Goal: Answer question/provide support: Share knowledge or assist other users

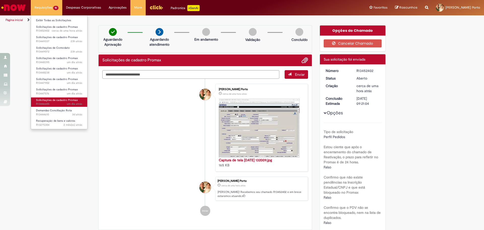
click at [50, 103] on span "um dia atrás um dia atrás R13446685" at bounding box center [59, 104] width 46 height 4
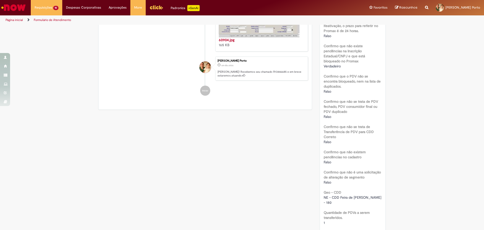
scroll to position [180, 0]
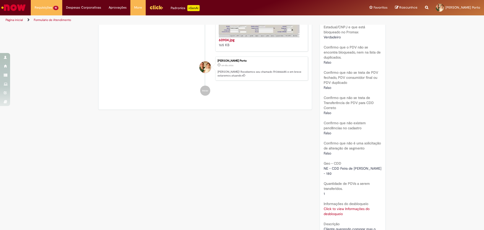
click at [338, 206] on link "Click to view Informações do desbloqueio" at bounding box center [347, 211] width 46 height 10
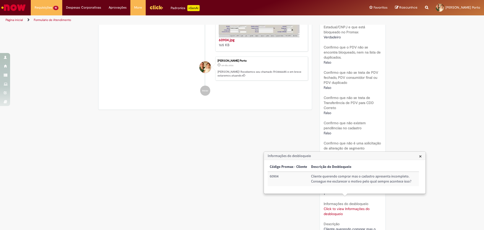
click at [252, 116] on div "Verificar Código de Barras Aguardando Aprovação Aguardando atendimento Em andam…" at bounding box center [241, 79] width 295 height 468
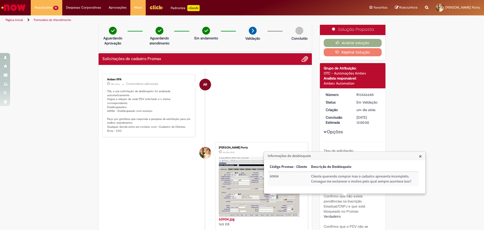
scroll to position [0, 0]
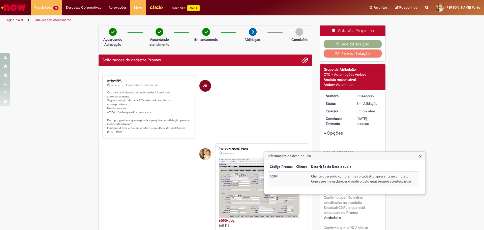
click at [222, 108] on li "AR Ambev RPA 18h atrás 18 horas atrás Comentários adicionais Olá, a sua solicit…" at bounding box center [205, 106] width 206 height 63
click at [275, 177] on td "60904" at bounding box center [288, 178] width 41 height 14
copy td "60904"
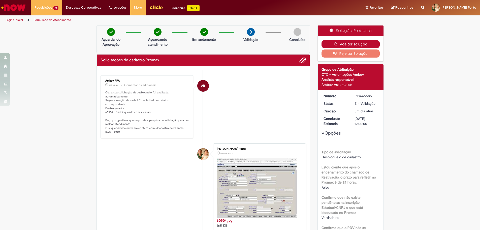
click at [345, 44] on button "Aceitar solução" at bounding box center [351, 44] width 58 height 8
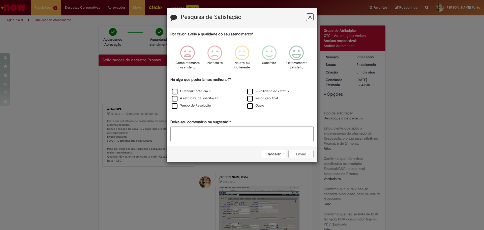
click at [311, 17] on icon "Feedback" at bounding box center [309, 17] width 3 height 5
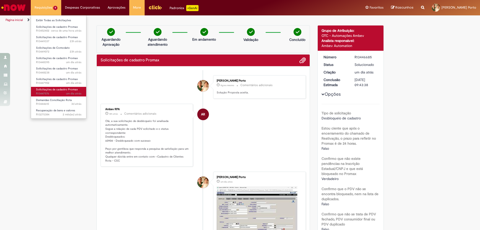
click at [63, 89] on span "Solicitações de cadastro Promax" at bounding box center [57, 89] width 42 height 4
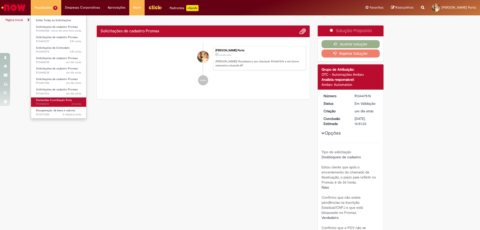
click at [56, 99] on span "Demandas Conciliação Rota" at bounding box center [54, 100] width 36 height 4
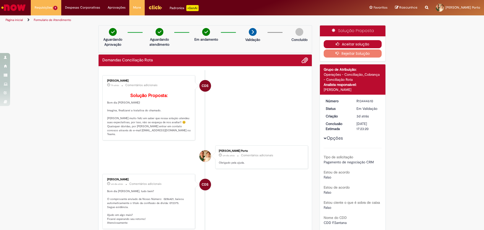
click at [331, 46] on button "Aceitar solução" at bounding box center [353, 44] width 58 height 8
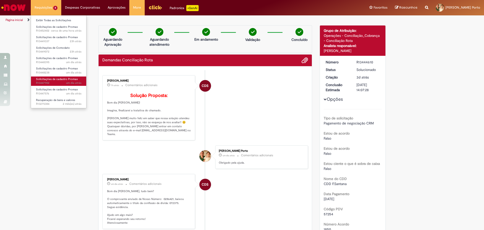
click at [46, 78] on span "Solicitações de cadastro Promax" at bounding box center [57, 79] width 42 height 4
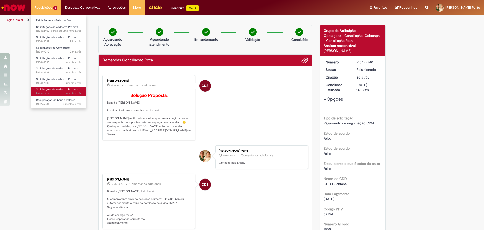
click at [48, 92] on span "um dia atrás um dia atrás R13447576" at bounding box center [58, 93] width 45 height 4
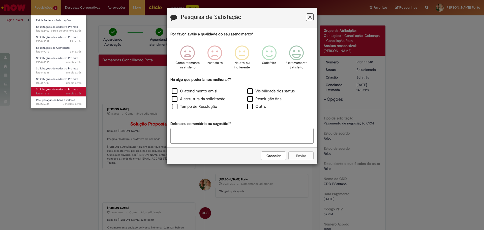
click at [48, 92] on span "um dia atrás um dia atrás R13447576" at bounding box center [58, 93] width 45 height 4
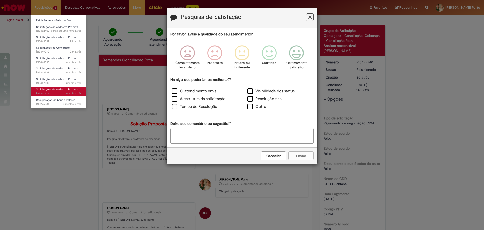
click at [48, 92] on span "um dia atrás um dia atrás R13447576" at bounding box center [58, 93] width 45 height 4
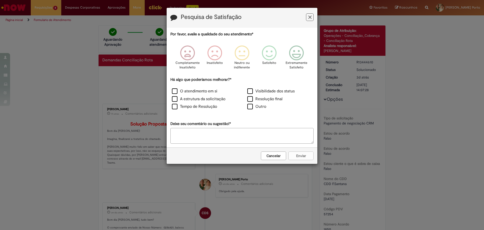
click at [310, 20] on button "Feedback" at bounding box center [310, 17] width 8 height 8
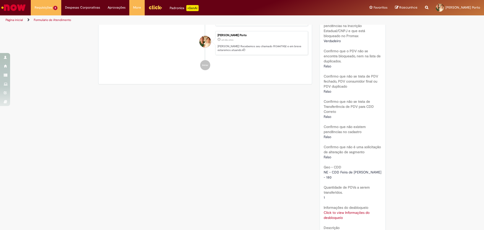
click at [334, 205] on div "Tipo de solicitação Desbloqueio de cadastro Estou ciente que após o encerrament…" at bounding box center [353, 110] width 58 height 289
click at [329, 204] on div "Tipo de solicitação Desbloqueio de cadastro Estou ciente que após o encerrament…" at bounding box center [353, 108] width 58 height 284
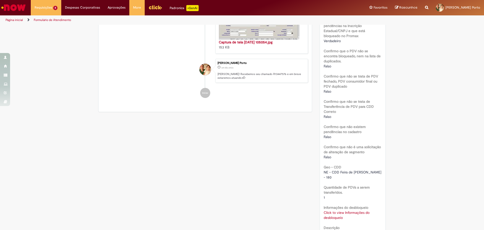
scroll to position [205, 0]
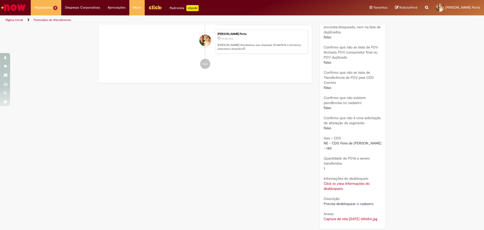
click at [329, 181] on link "Click to view Informações do desbloqueio" at bounding box center [347, 186] width 46 height 10
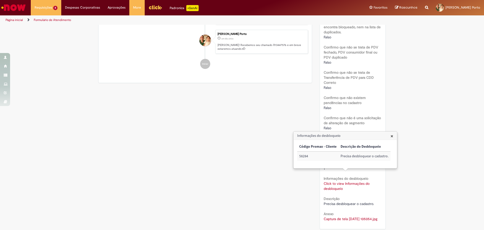
click at [304, 155] on td "58284" at bounding box center [317, 155] width 41 height 9
copy td "58284"
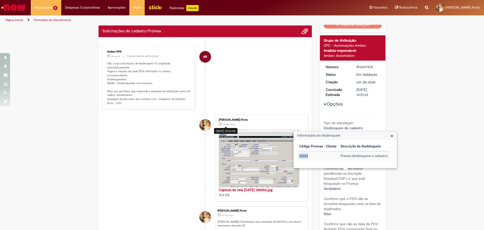
scroll to position [0, 0]
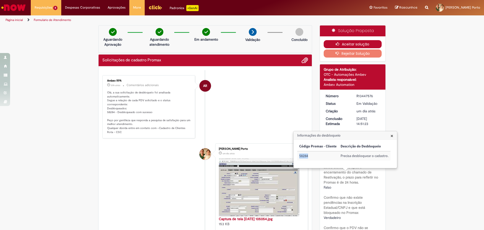
click at [340, 42] on button "Aceitar solução" at bounding box center [353, 44] width 58 height 8
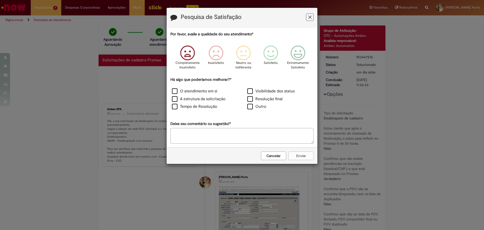
click at [184, 55] on icon "Feedback" at bounding box center [187, 52] width 19 height 15
click at [183, 106] on label "Tempo de Resolução" at bounding box center [194, 107] width 45 height 6
click at [187, 100] on label "A estrutura da solicitação" at bounding box center [198, 99] width 53 height 6
click at [201, 138] on textarea "Deixe seu comentário ou sugestão!*" at bounding box center [241, 136] width 143 height 16
type textarea "*"
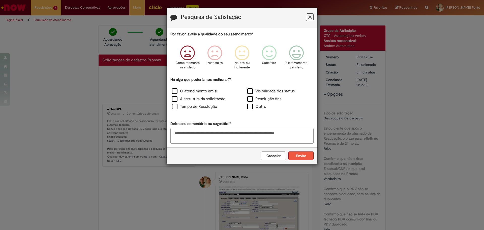
type textarea "**********"
click at [301, 155] on button "Enviar" at bounding box center [300, 155] width 25 height 9
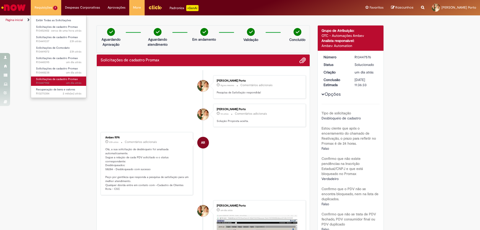
click at [41, 77] on span "Solicitações de cadastro Promax" at bounding box center [57, 79] width 42 height 4
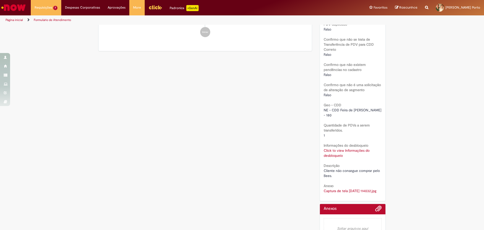
scroll to position [249, 0]
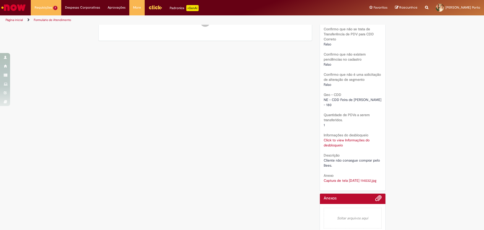
click at [332, 138] on link "Click to view Informações do desbloqueio" at bounding box center [347, 143] width 46 height 10
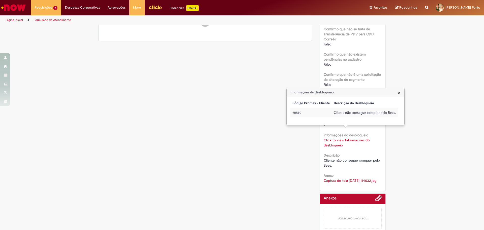
click at [294, 112] on td "60819" at bounding box center [310, 112] width 41 height 9
copy td "60819"
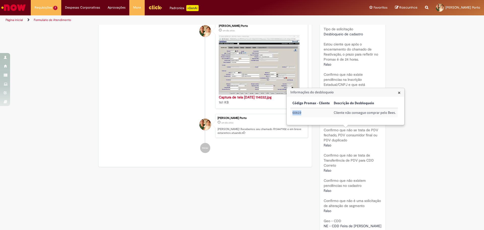
scroll to position [0, 0]
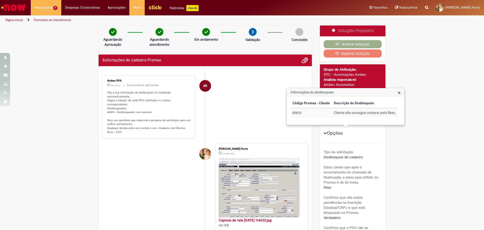
click at [266, 93] on li "AR Ambev RPA 20h atrás 20 horas atrás Comentários adicionais Olá, a sua solicit…" at bounding box center [205, 106] width 206 height 63
click at [336, 42] on icon "button" at bounding box center [339, 44] width 6 height 4
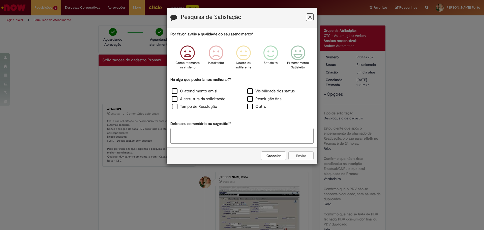
click at [195, 54] on icon "Feedback" at bounding box center [187, 52] width 19 height 15
click at [175, 93] on label "O atendimento em si" at bounding box center [194, 91] width 45 height 6
click at [176, 99] on label "A estrutura da solicitação" at bounding box center [198, 99] width 53 height 6
click at [176, 107] on label "Tempo de Resolução" at bounding box center [194, 107] width 45 height 6
click at [201, 136] on textarea "Deixe seu comentário ou sugestão!*" at bounding box center [241, 136] width 143 height 16
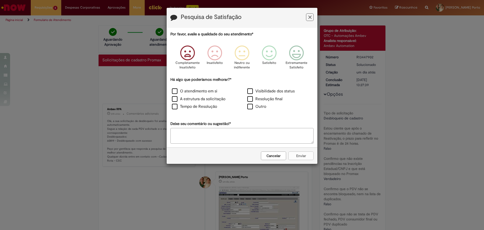
paste textarea "*****"
drag, startPoint x: 202, startPoint y: 134, endPoint x: 165, endPoint y: 135, distance: 37.3
click at [178, 133] on textarea "*****" at bounding box center [241, 136] width 143 height 16
type textarea "*"
drag, startPoint x: 184, startPoint y: 137, endPoint x: 195, endPoint y: 139, distance: 11.0
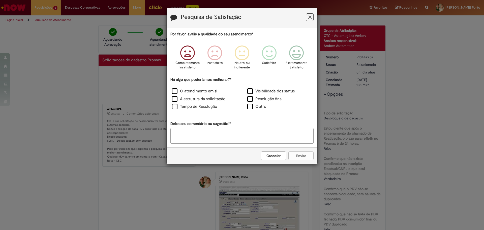
click at [184, 137] on textarea "Deixe seu comentário ou sugestão!*" at bounding box center [241, 136] width 143 height 16
paste textarea "**********"
type textarea "**********"
click at [301, 155] on button "Enviar" at bounding box center [300, 155] width 25 height 9
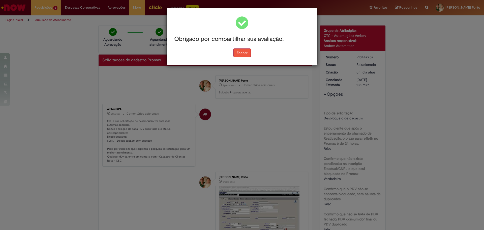
click at [247, 52] on button "Fechar" at bounding box center [241, 52] width 17 height 9
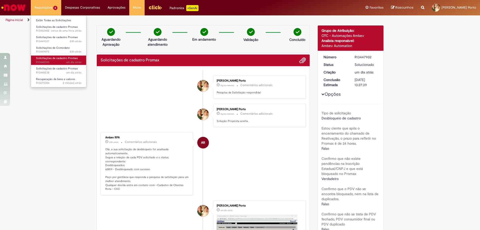
click at [57, 62] on span "um dia atrás um dia atrás R13448395" at bounding box center [58, 62] width 45 height 4
click at [54, 62] on span "um dia atrás um dia atrás R13448395" at bounding box center [58, 62] width 45 height 4
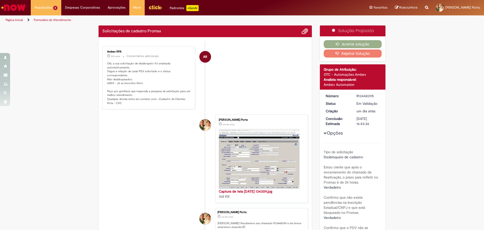
drag, startPoint x: 107, startPoint y: 68, endPoint x: 130, endPoint y: 67, distance: 23.7
click at [127, 67] on div "Enviar AR Ambev RPA 20h atrás 20 horas atrás Comentários adicionais Olá, a sua …" at bounding box center [205, 148] width 213 height 223
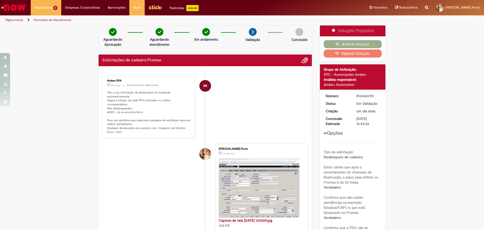
click at [131, 67] on div "Enviar AR Ambev RPA 20h atrás 20 horas atrás Comentários adicionais Olá, a sua …" at bounding box center [205, 177] width 213 height 223
drag, startPoint x: 120, startPoint y: 102, endPoint x: 136, endPoint y: 109, distance: 17.9
click at [131, 106] on p "Olá, a sua solicitação de desbloqueio foi analisada automaticamente. Segue a re…" at bounding box center [149, 112] width 84 height 44
drag, startPoint x: 140, startPoint y: 110, endPoint x: 180, endPoint y: 105, distance: 40.2
click at [142, 110] on p "Olá, a sua solicitação de desbloqueio foi analisada automaticamente. Segue a re…" at bounding box center [149, 112] width 84 height 44
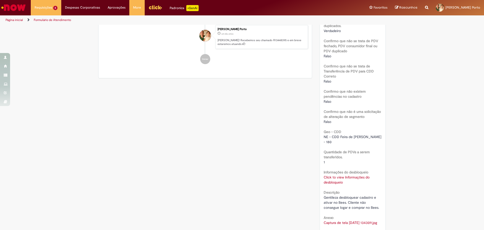
scroll to position [252, 0]
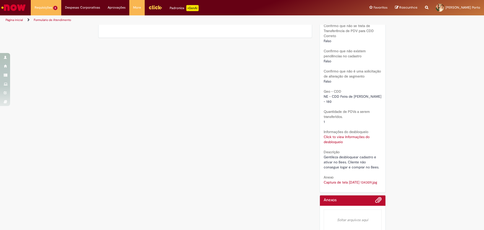
click at [330, 134] on link "Click to view Informações do desbloqueio" at bounding box center [347, 139] width 46 height 10
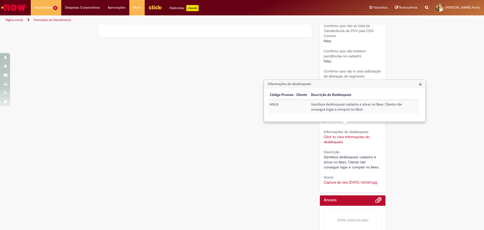
click at [276, 105] on td "60819" at bounding box center [288, 107] width 41 height 14
copy td "60819"
click at [218, 83] on div "Verificar Código de Barras Aguardando Aprovação Aguardando atendimento Em andam…" at bounding box center [241, 4] width 295 height 463
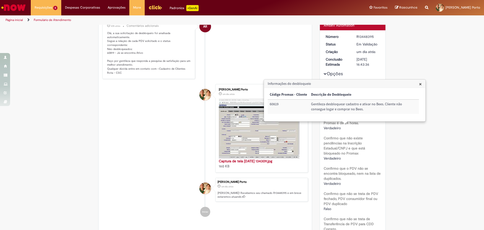
scroll to position [0, 0]
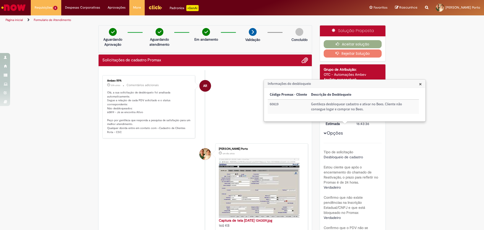
click at [217, 95] on li "AR Ambev RPA 20h atrás 20 horas atrás Comentários adicionais Olá, a sua solicit…" at bounding box center [205, 106] width 206 height 63
click at [352, 43] on button "Aceitar solução" at bounding box center [353, 44] width 58 height 8
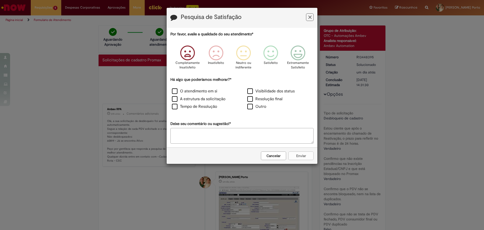
click at [187, 55] on icon "Feedback" at bounding box center [187, 52] width 19 height 15
drag, startPoint x: 181, startPoint y: 93, endPoint x: 178, endPoint y: 95, distance: 3.3
click at [181, 93] on label "O atendimento em si" at bounding box center [194, 91] width 45 height 6
click at [175, 102] on div "A estrutura da solicitação" at bounding box center [204, 99] width 74 height 7
click at [175, 106] on label "Tempo de Resolução" at bounding box center [194, 107] width 45 height 6
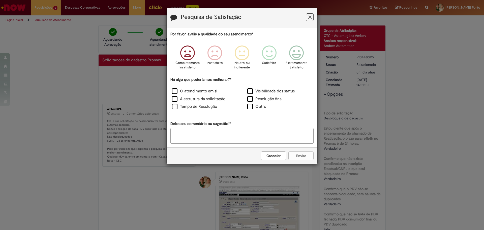
click at [186, 129] on textarea "Deixe seu comentário ou sugestão!*" at bounding box center [241, 136] width 143 height 16
paste textarea "**********"
type textarea "**********"
click at [299, 156] on button "Enviar" at bounding box center [300, 155] width 25 height 9
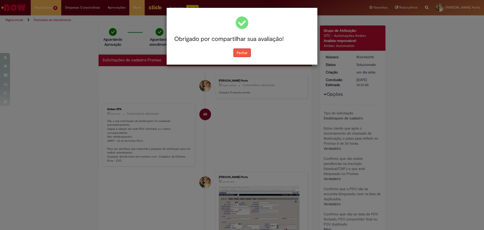
click at [238, 52] on button "Fechar" at bounding box center [241, 52] width 17 height 9
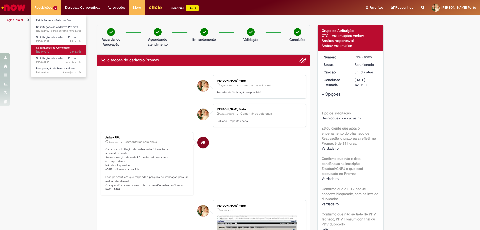
click at [61, 46] on span "Solicitações de Comodato" at bounding box center [53, 48] width 34 height 4
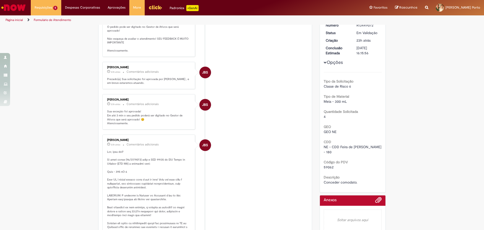
scroll to position [101, 0]
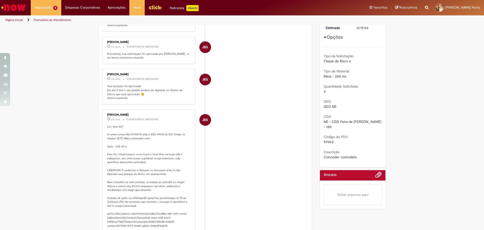
click at [326, 139] on span "59062" at bounding box center [329, 141] width 10 height 5
copy span "59062"
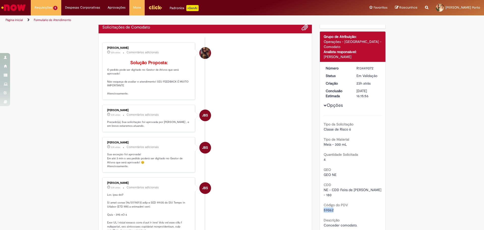
scroll to position [0, 0]
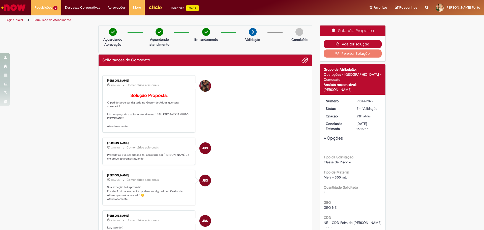
click at [365, 42] on button "Aceitar solução" at bounding box center [353, 44] width 58 height 8
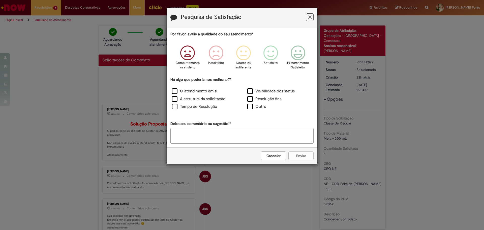
click at [186, 57] on icon "Feedback" at bounding box center [187, 52] width 19 height 15
click at [175, 92] on label "O atendimento em si" at bounding box center [194, 91] width 45 height 6
drag, startPoint x: 176, startPoint y: 97, endPoint x: 175, endPoint y: 106, distance: 9.8
click at [176, 97] on label "A estrutura da solicitação" at bounding box center [198, 99] width 53 height 6
click at [175, 107] on label "Tempo de Resolução" at bounding box center [194, 107] width 45 height 6
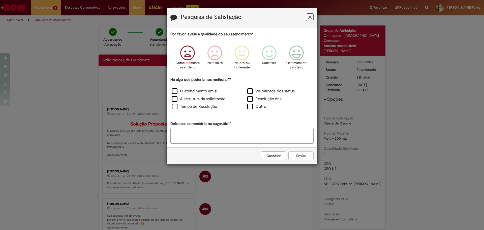
click at [205, 133] on textarea "Deixe seu comentário ou sugestão!*" at bounding box center [241, 136] width 143 height 16
paste textarea "**********"
type textarea "**********"
click at [301, 157] on button "Enviar" at bounding box center [300, 155] width 25 height 9
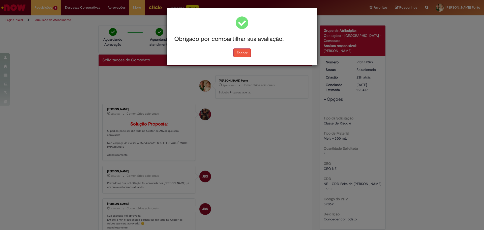
click at [245, 52] on button "Fechar" at bounding box center [241, 52] width 17 height 9
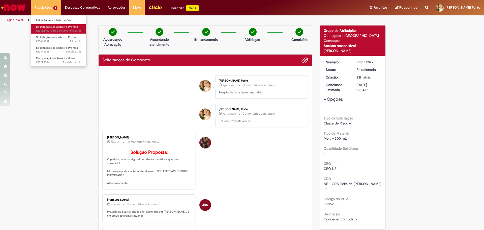
click at [52, 26] on span "Solicitações de cadastro Promax" at bounding box center [57, 27] width 42 height 4
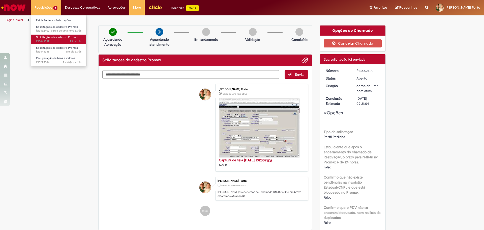
click at [51, 39] on span "Solicitações de cadastro Promax" at bounding box center [57, 37] width 42 height 4
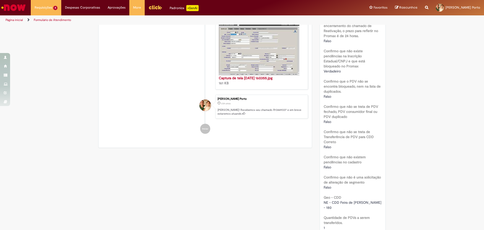
scroll to position [176, 0]
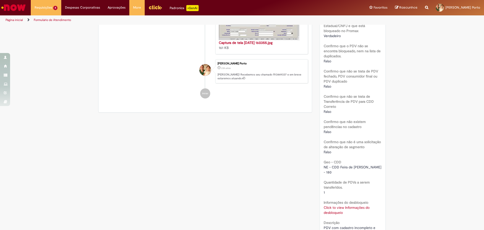
click at [335, 206] on link "Click to view Informações do desbloqueio" at bounding box center [347, 210] width 46 height 10
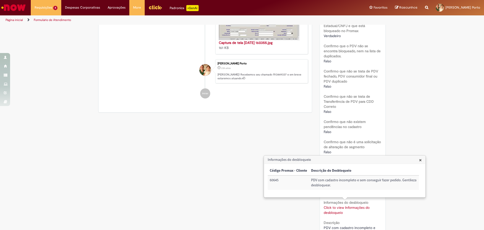
click at [273, 179] on td "60645" at bounding box center [288, 182] width 41 height 14
copy td "60645"
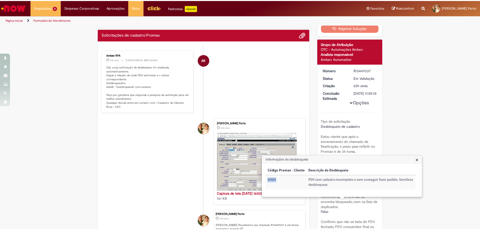
scroll to position [25, 0]
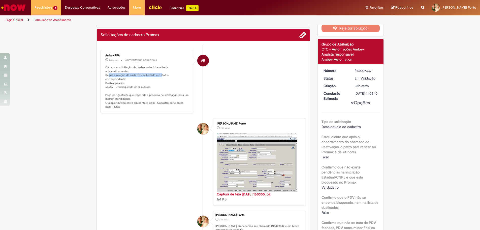
drag, startPoint x: 108, startPoint y: 74, endPoint x: 159, endPoint y: 75, distance: 51.7
click at [159, 75] on p "Olá, a sua solicitação de desbloqueio foi analisada automaticamente. Segue a re…" at bounding box center [147, 87] width 84 height 44
drag, startPoint x: 119, startPoint y: 82, endPoint x: 141, endPoint y: 83, distance: 21.7
click at [141, 83] on p "Olá, a sua solicitação de desbloqueio foi analisada automaticamente. Segue a re…" at bounding box center [147, 87] width 84 height 44
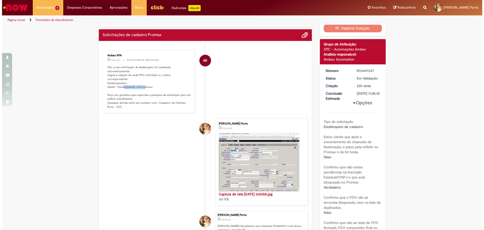
scroll to position [0, 0]
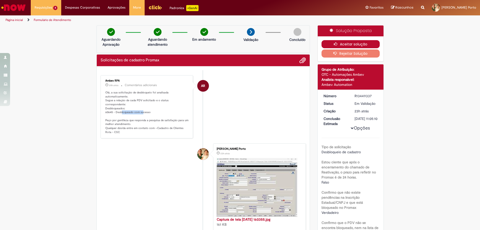
click at [334, 44] on icon "button" at bounding box center [337, 44] width 6 height 4
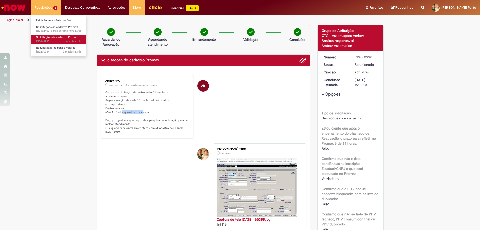
click at [60, 41] on span "um dia atrás um dia atrás R13448238" at bounding box center [58, 41] width 45 height 4
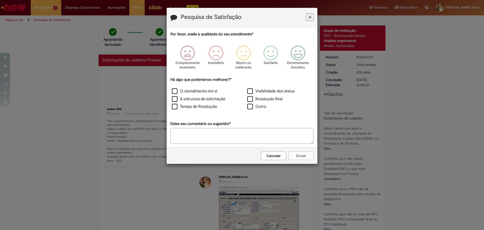
click at [186, 53] on icon "Feedback" at bounding box center [187, 52] width 19 height 15
click at [176, 90] on label "O atendimento em si" at bounding box center [194, 91] width 45 height 6
click at [177, 98] on label "A estrutura da solicitação" at bounding box center [198, 99] width 53 height 6
click at [176, 106] on label "Tempo de Resolução" at bounding box center [194, 107] width 45 height 6
click at [231, 137] on textarea "Deixe seu comentário ou sugestão!*" at bounding box center [241, 136] width 143 height 16
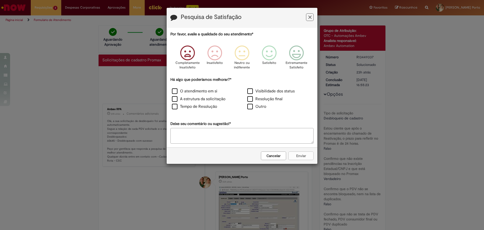
paste textarea "**********"
type textarea "**********"
drag, startPoint x: 300, startPoint y: 155, endPoint x: 287, endPoint y: 145, distance: 17.0
click at [300, 156] on button "Enviar" at bounding box center [300, 155] width 25 height 9
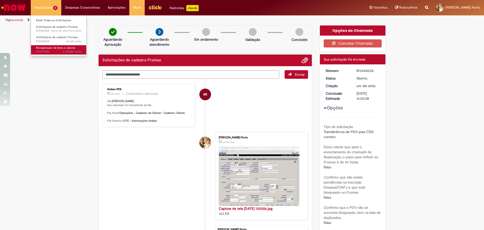
click at [63, 50] on span "2 mês(es) atrás" at bounding box center [72, 52] width 19 height 4
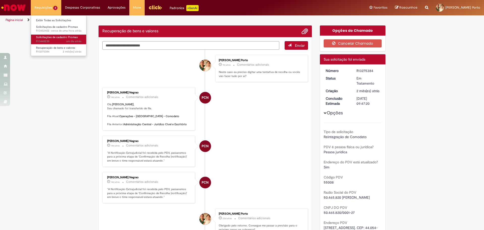
click at [53, 36] on span "Solicitações de cadastro Promax" at bounding box center [57, 37] width 42 height 4
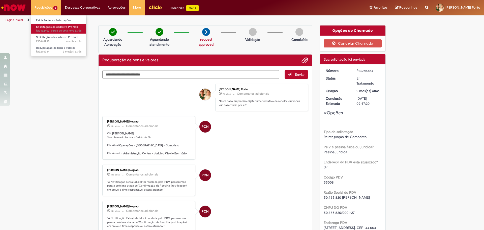
click at [48, 25] on span "Solicitações de cadastro Promax" at bounding box center [57, 27] width 42 height 4
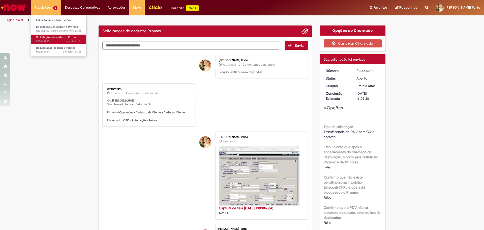
click at [50, 37] on span "Solicitações de cadastro Promax" at bounding box center [57, 37] width 42 height 4
